Goal: Task Accomplishment & Management: Manage account settings

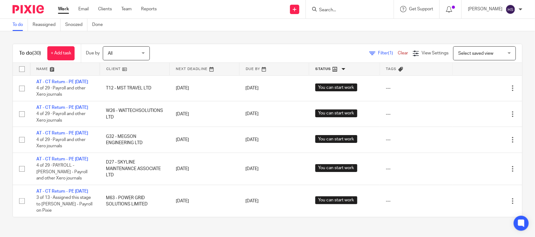
click at [62, 7] on link "Work" at bounding box center [63, 9] width 11 height 6
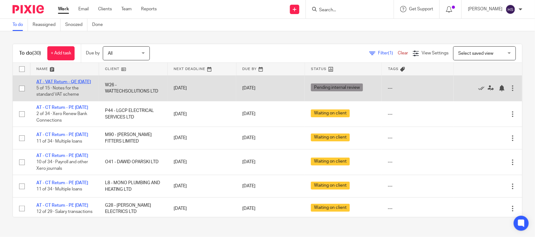
click at [66, 82] on link "AT - VAT Return - QE [DATE]" at bounding box center [63, 82] width 54 height 4
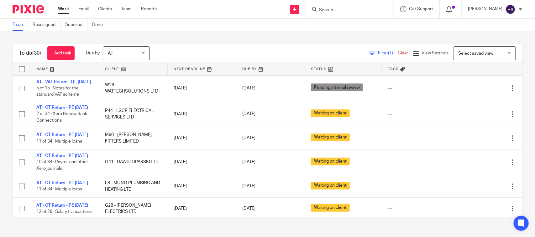
click at [67, 10] on link "Work" at bounding box center [63, 9] width 11 height 6
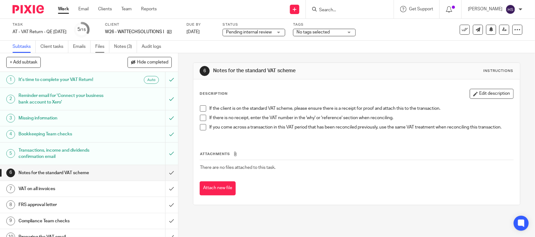
click at [97, 49] on link "Files" at bounding box center [102, 47] width 14 height 12
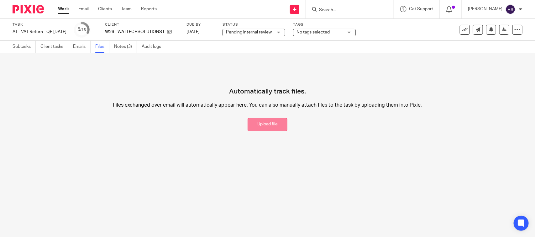
click at [266, 121] on button "Upload file" at bounding box center [267, 124] width 40 height 13
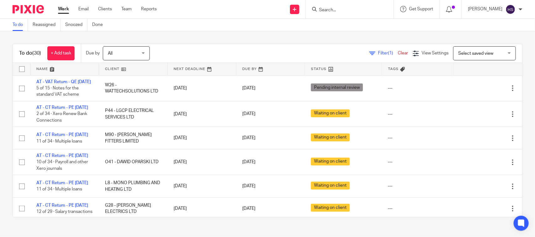
click at [111, 36] on div "To do (30) + Add task Due by All All Today Tomorrow This week Next week This mo…" at bounding box center [267, 130] width 535 height 199
click at [196, 35] on div "To do (30) + Add task Due by All All Today Tomorrow This week Next week This mo…" at bounding box center [267, 130] width 535 height 199
click at [60, 8] on link "Work" at bounding box center [63, 9] width 11 height 6
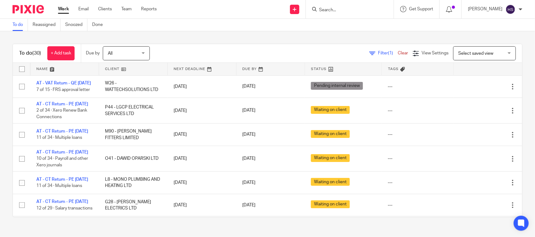
click at [361, 13] on input "Search" at bounding box center [346, 11] width 56 height 6
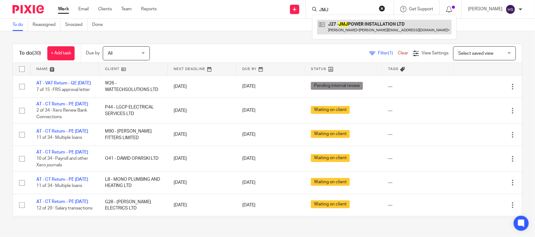
type input "JMJ"
click at [373, 29] on link at bounding box center [384, 27] width 134 height 14
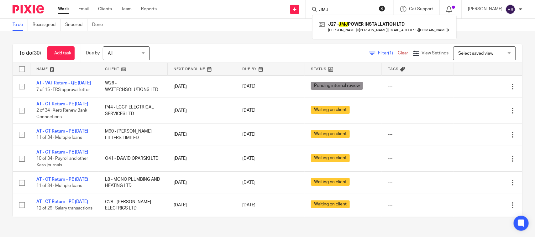
click at [60, 9] on link "Work" at bounding box center [63, 9] width 11 height 6
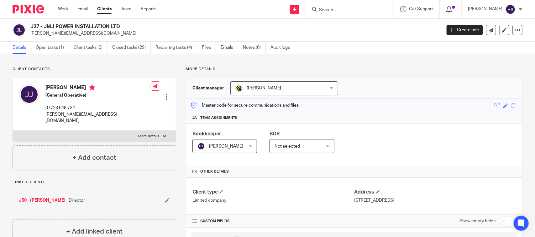
drag, startPoint x: 136, startPoint y: 123, endPoint x: 131, endPoint y: -32, distance: 154.8
click at [43, 52] on link "Open tasks (1)" at bounding box center [52, 48] width 33 height 12
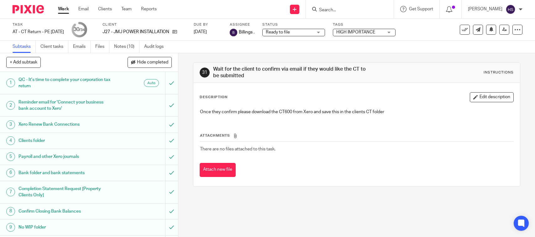
click at [130, 51] on link "Notes (10)" at bounding box center [126, 47] width 25 height 12
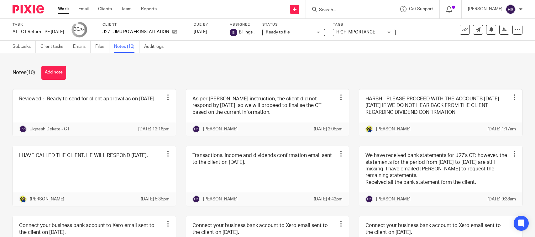
click at [52, 70] on button "Add note" at bounding box center [53, 73] width 25 height 14
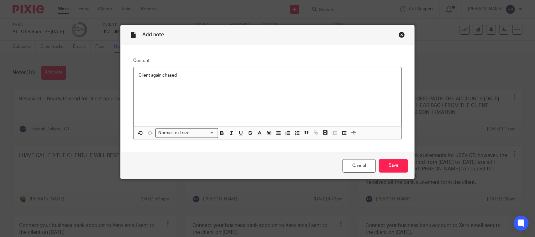
click at [398, 31] on div "Add note" at bounding box center [267, 35] width 293 height 20
click at [398, 34] on div "Close this dialog window" at bounding box center [401, 35] width 6 height 6
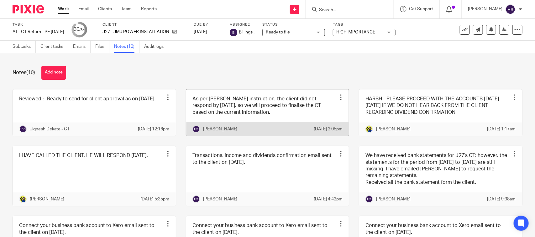
click at [257, 116] on link at bounding box center [267, 113] width 163 height 47
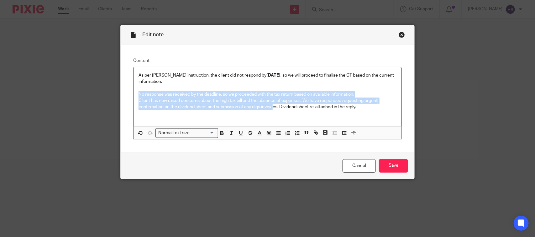
drag, startPoint x: 134, startPoint y: 96, endPoint x: 272, endPoint y: 110, distance: 139.4
click at [272, 110] on div "As per Bobo’s instruction, the client did not respond by 25-08-2025 , so we wil…" at bounding box center [267, 96] width 268 height 59
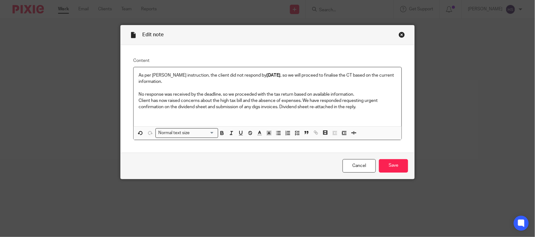
click at [358, 110] on p "No response was received by the deadline, so we proceeded with the tax return b…" at bounding box center [267, 100] width 258 height 19
drag, startPoint x: 390, startPoint y: 107, endPoint x: 112, endPoint y: 93, distance: 278.7
click at [112, 93] on div "Edit note Content As per Bobo’s instruction, the client did not respond by 25-0…" at bounding box center [267, 118] width 535 height 237
click at [258, 133] on polyline "button" at bounding box center [259, 132] width 2 height 3
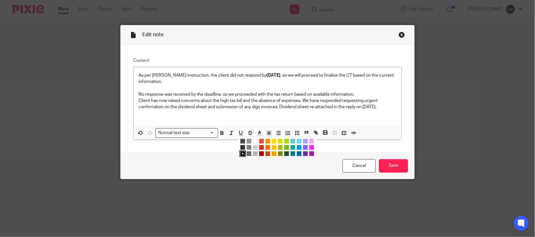
click at [297, 147] on li "color:#009CE0" at bounding box center [299, 147] width 5 height 5
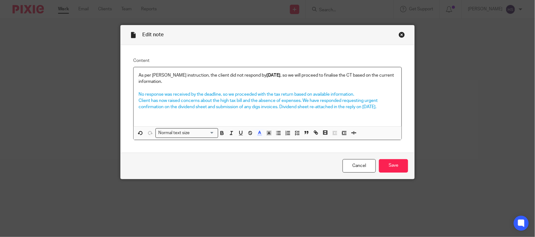
click at [389, 111] on div "As per Bobo’s instruction, the client did not respond by 25-08-2025 , so we wil…" at bounding box center [267, 96] width 268 height 59
click at [394, 169] on input "Save" at bounding box center [393, 165] width 29 height 13
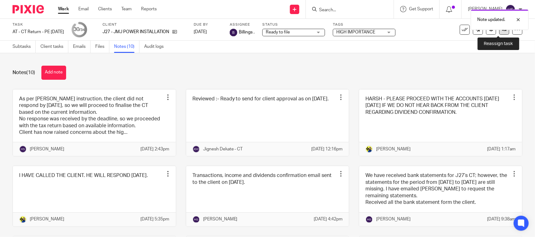
click at [499, 33] on link at bounding box center [504, 30] width 10 height 10
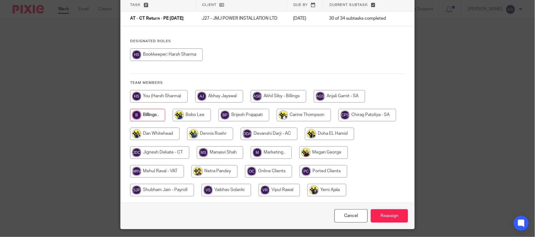
scroll to position [78, 0]
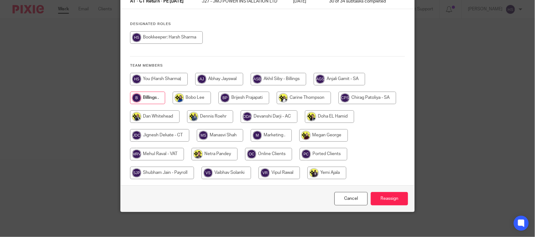
click at [167, 44] on input "radio" at bounding box center [166, 37] width 73 height 13
radio input "true"
click at [396, 200] on input "Reassign" at bounding box center [388, 198] width 37 height 13
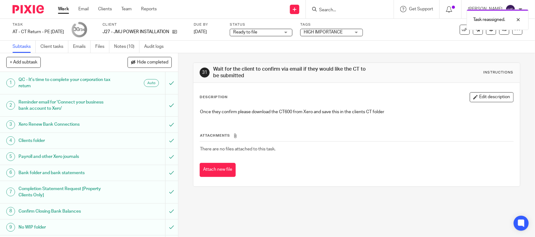
click at [280, 31] on span "Ready to file" at bounding box center [256, 32] width 47 height 7
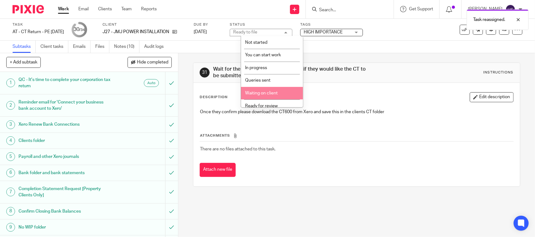
click at [271, 90] on li "Waiting on client" at bounding box center [272, 93] width 62 height 13
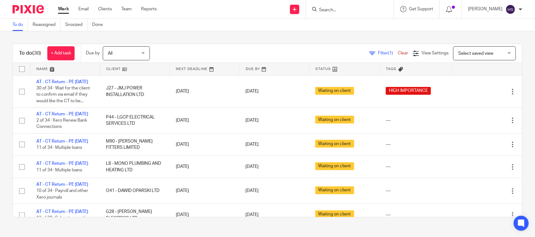
click at [59, 9] on link "Work" at bounding box center [63, 9] width 11 height 6
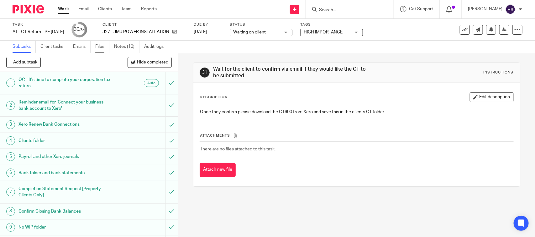
click at [101, 44] on link "Files" at bounding box center [102, 47] width 14 height 12
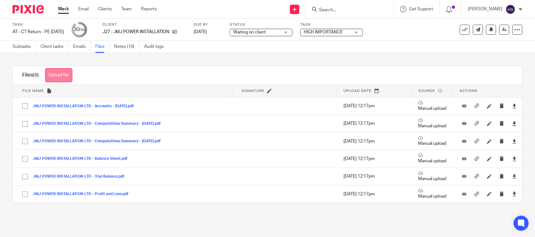
click at [70, 74] on button "Upload file" at bounding box center [58, 75] width 27 height 14
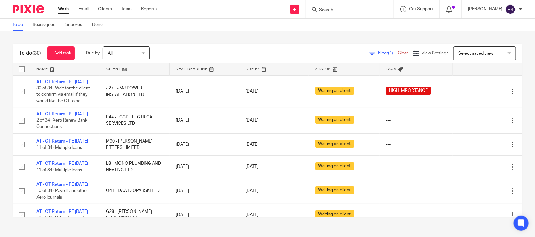
click at [194, 43] on div "To do (30) + Add task Due by All All [DATE] [DATE] This week Next week This mon…" at bounding box center [267, 130] width 535 height 199
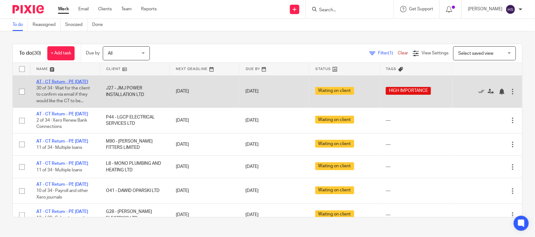
click at [66, 80] on link "AT - CT Return - PE [DATE]" at bounding box center [62, 82] width 52 height 4
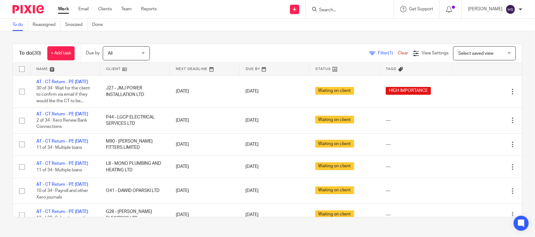
click at [207, 35] on div "To do (30) + Add task Due by All All Today Tomorrow This week Next week This mo…" at bounding box center [267, 130] width 535 height 199
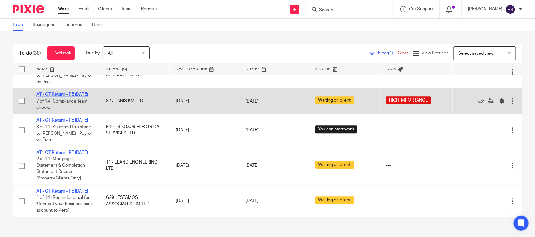
click at [44, 97] on link "AT - CT Return - PE 31-07-2025" at bounding box center [62, 94] width 52 height 4
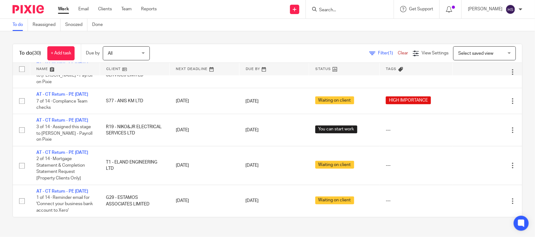
click at [64, 7] on link "Work" at bounding box center [63, 9] width 11 height 6
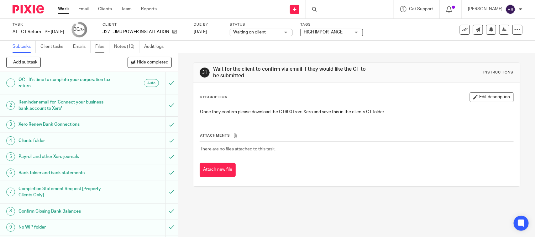
click at [104, 45] on link "Files" at bounding box center [102, 47] width 14 height 12
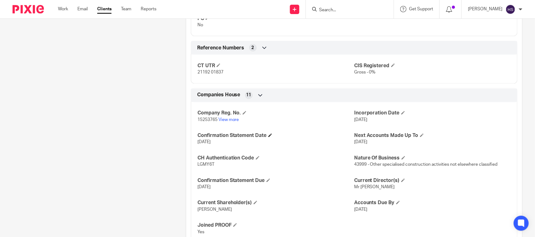
scroll to position [522, 0]
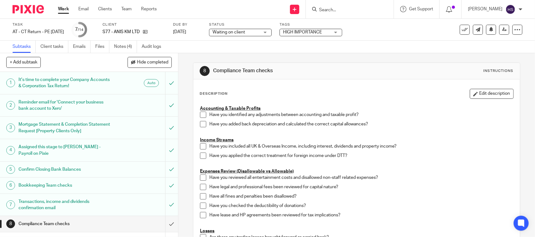
scroll to position [39, 0]
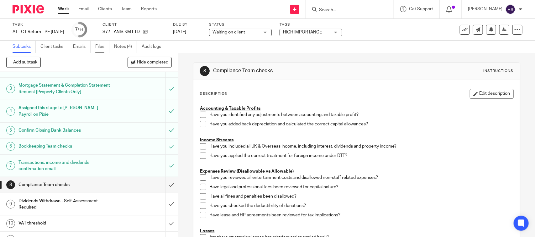
click at [99, 42] on link "Files" at bounding box center [102, 47] width 14 height 12
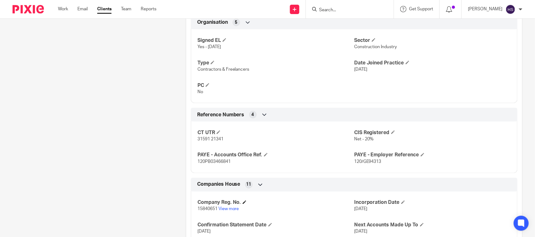
scroll to position [457, 0]
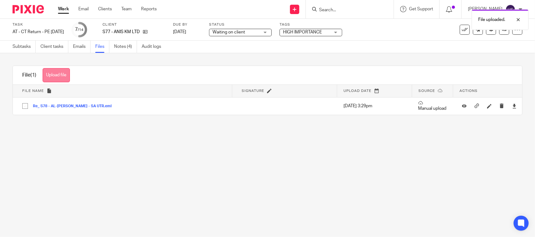
click at [58, 75] on button "Upload file" at bounding box center [56, 75] width 27 height 14
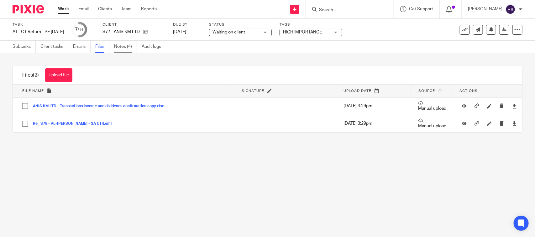
click at [117, 44] on link "Notes (4)" at bounding box center [125, 47] width 23 height 12
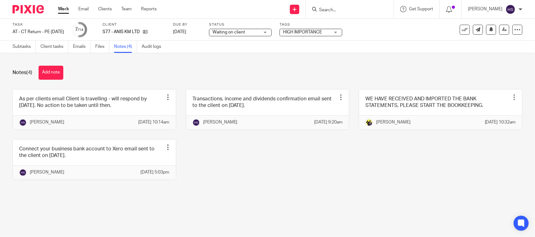
click at [54, 81] on div "Notes (4) Add note As per clients email Client is travelling - will respond by …" at bounding box center [267, 127] width 535 height 149
click at [54, 70] on button "Add note" at bounding box center [51, 73] width 25 height 14
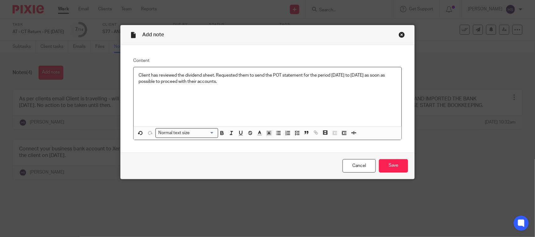
click at [162, 74] on p "Client has reviewed the dividend sheet. Requested them to send the POT statemen…" at bounding box center [267, 78] width 258 height 13
click at [400, 163] on input "Save" at bounding box center [393, 165] width 29 height 13
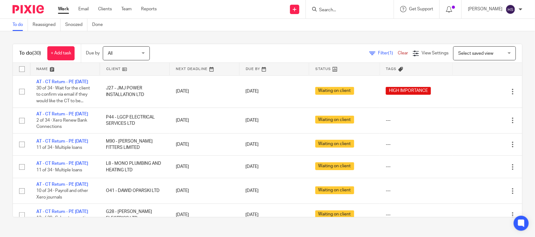
click at [204, 33] on div "To do (30) + Add task Due by All All [DATE] [DATE] This week Next week This mon…" at bounding box center [267, 130] width 535 height 199
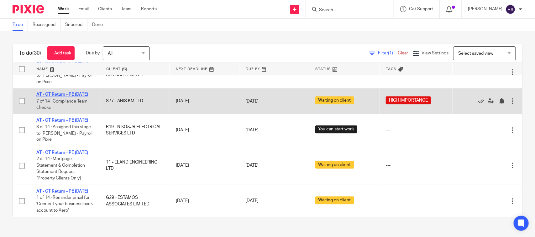
click at [57, 97] on link "AT - CT Return - PE [DATE]" at bounding box center [62, 94] width 52 height 4
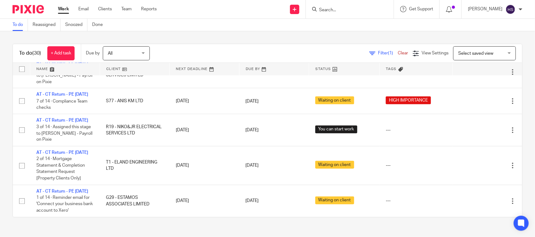
click at [60, 7] on link "Work" at bounding box center [63, 9] width 11 height 6
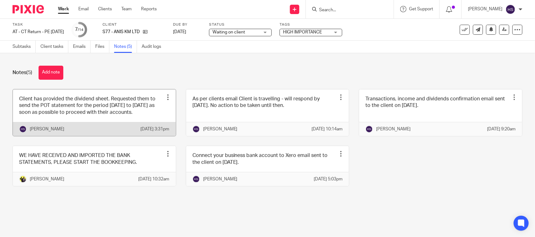
click at [130, 118] on link at bounding box center [94, 113] width 163 height 47
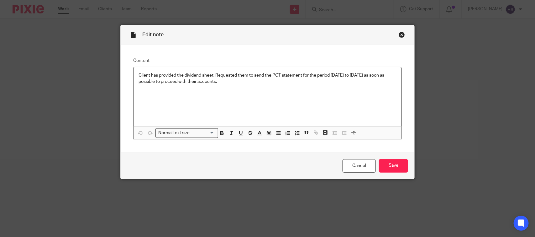
click at [398, 38] on div "Close this dialog window" at bounding box center [401, 35] width 6 height 6
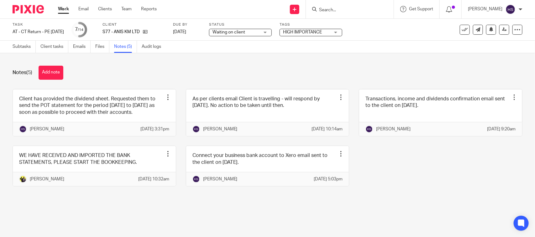
click at [257, 34] on span "Waiting on client" at bounding box center [235, 32] width 47 height 7
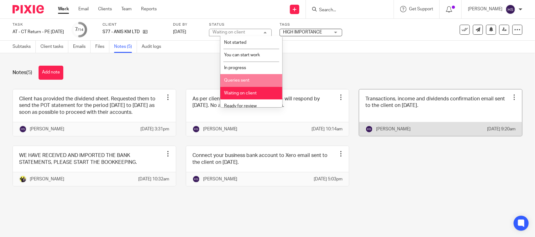
click at [402, 133] on link at bounding box center [440, 113] width 163 height 47
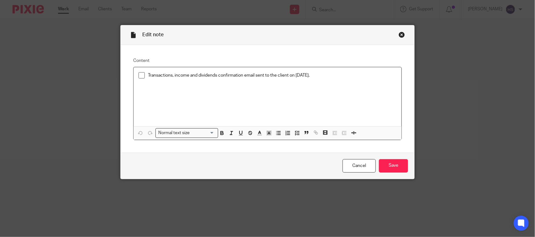
click at [143, 75] on li "Transactions, income and dividends confirmation email sent to the client on 20.…" at bounding box center [267, 76] width 258 height 9
click at [139, 75] on span at bounding box center [141, 75] width 6 height 6
click at [385, 162] on input "Save" at bounding box center [393, 165] width 29 height 13
